Goal: Information Seeking & Learning: Stay updated

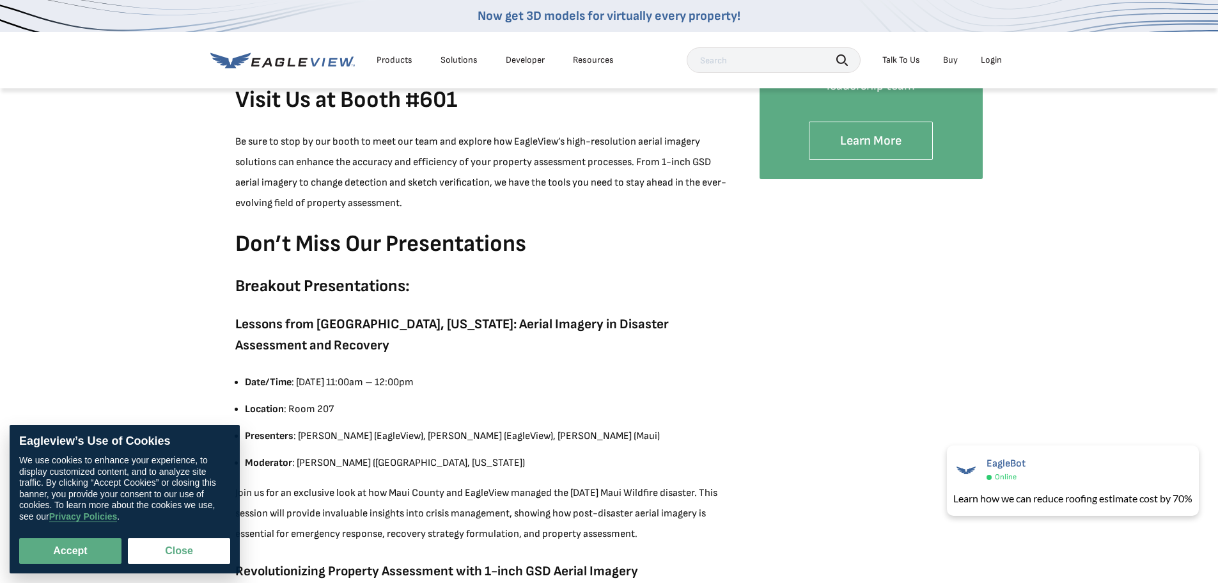
scroll to position [448, 0]
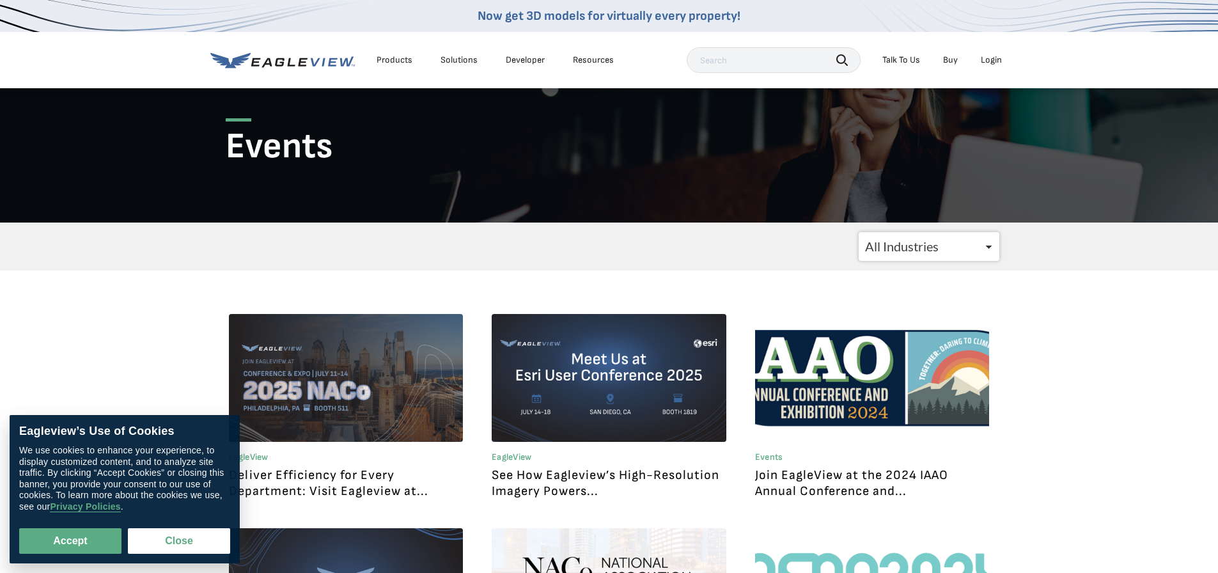
scroll to position [128, 0]
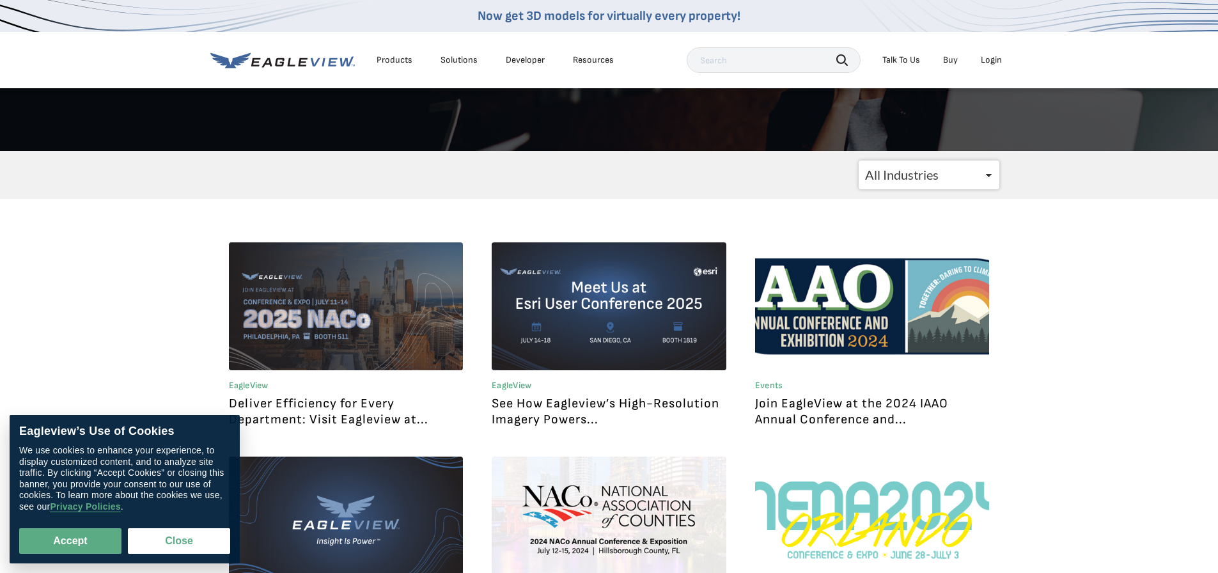
click at [361, 290] on link at bounding box center [346, 306] width 235 height 128
